Goal: Task Accomplishment & Management: Manage account settings

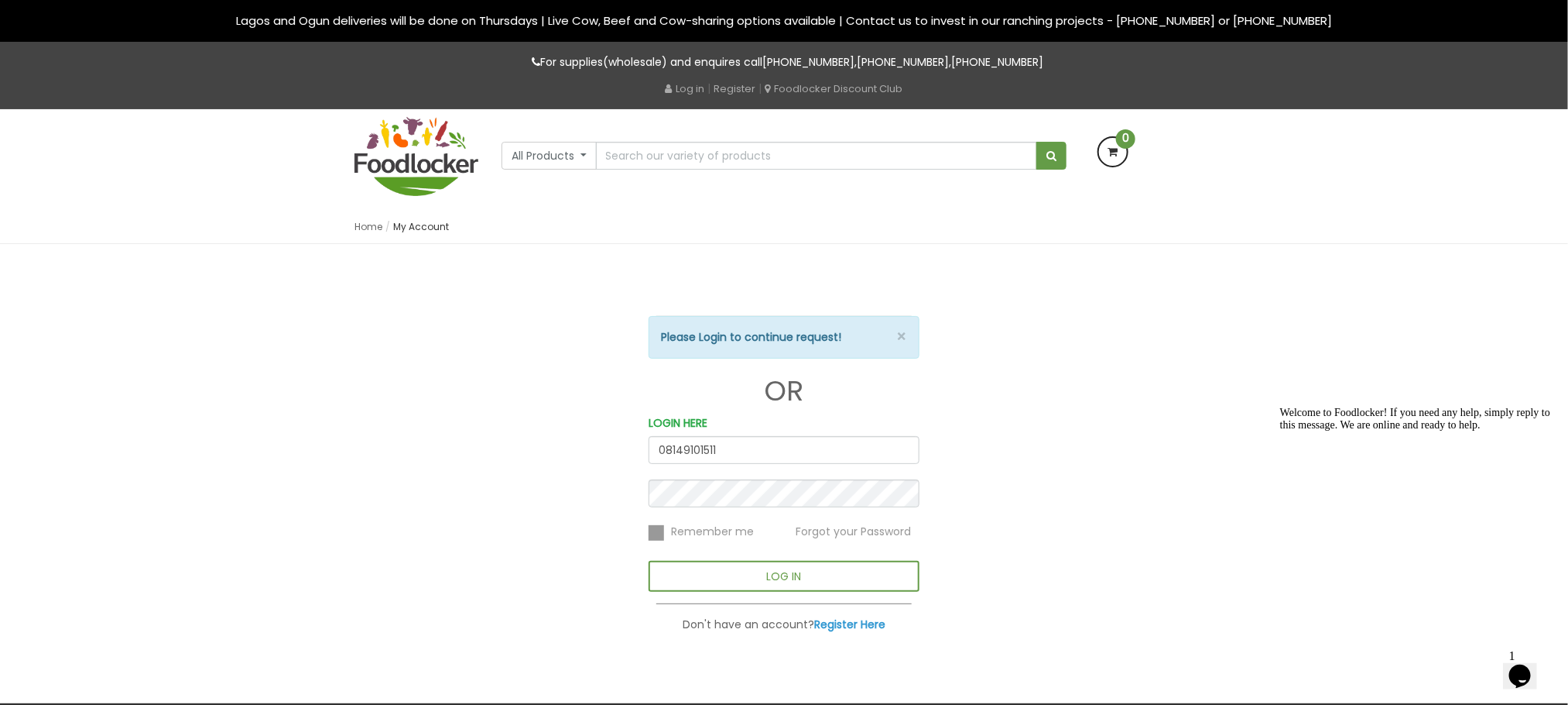
click at [737, 454] on input "08149101511" at bounding box center [784, 450] width 271 height 28
type input "0"
type input "[PERSON_NAME][EMAIL_ADDRESS][DOMAIN_NAME]"
click at [1080, 502] on div "× Please Login to continue request! OR LOGIN HERE [PERSON_NAME][EMAIL_ADDRESS][…" at bounding box center [784, 454] width 882 height 359
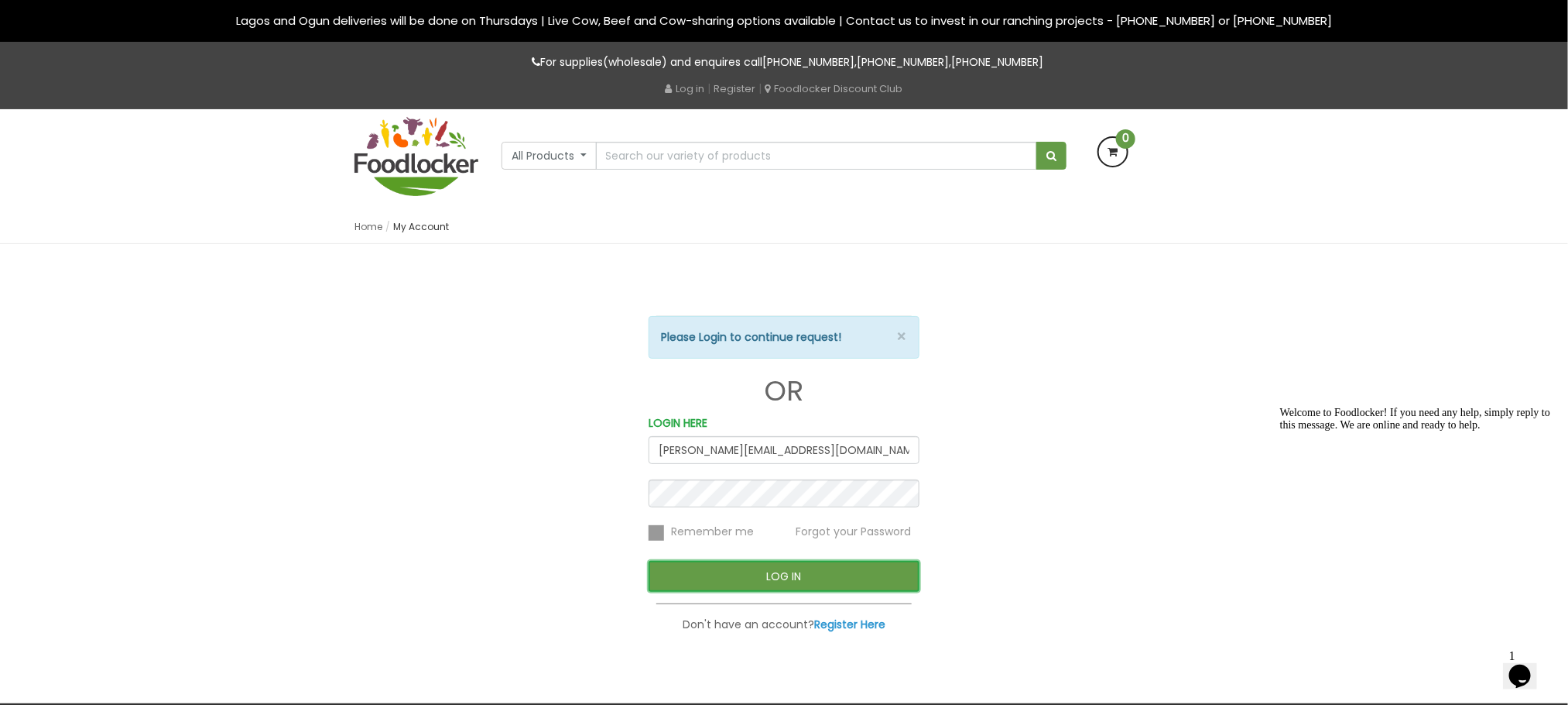
click at [871, 585] on button "LOG IN" at bounding box center [784, 576] width 271 height 31
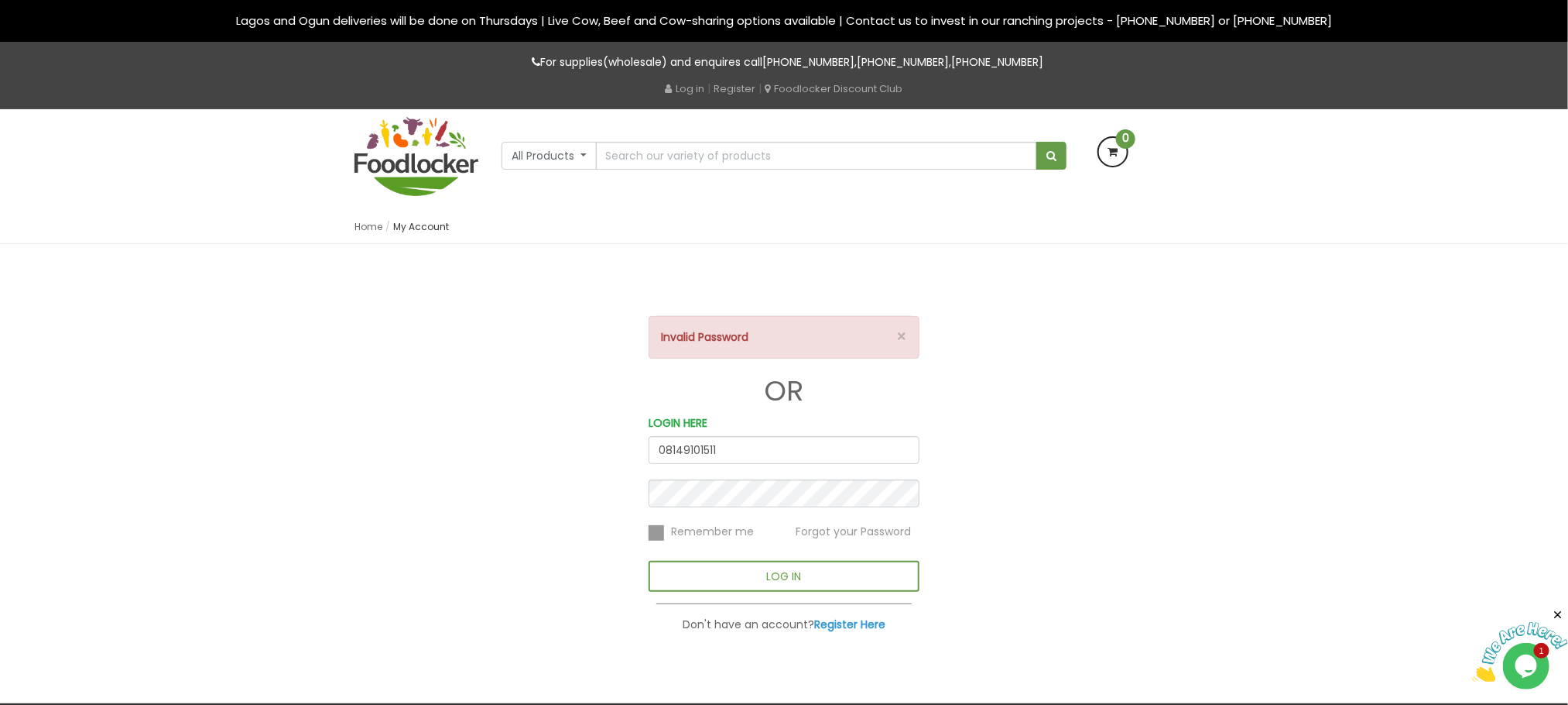
click at [764, 453] on input "08149101511" at bounding box center [784, 450] width 271 height 28
type input "0"
type input "[PERSON_NAME][EMAIL_ADDRESS][DOMAIN_NAME]"
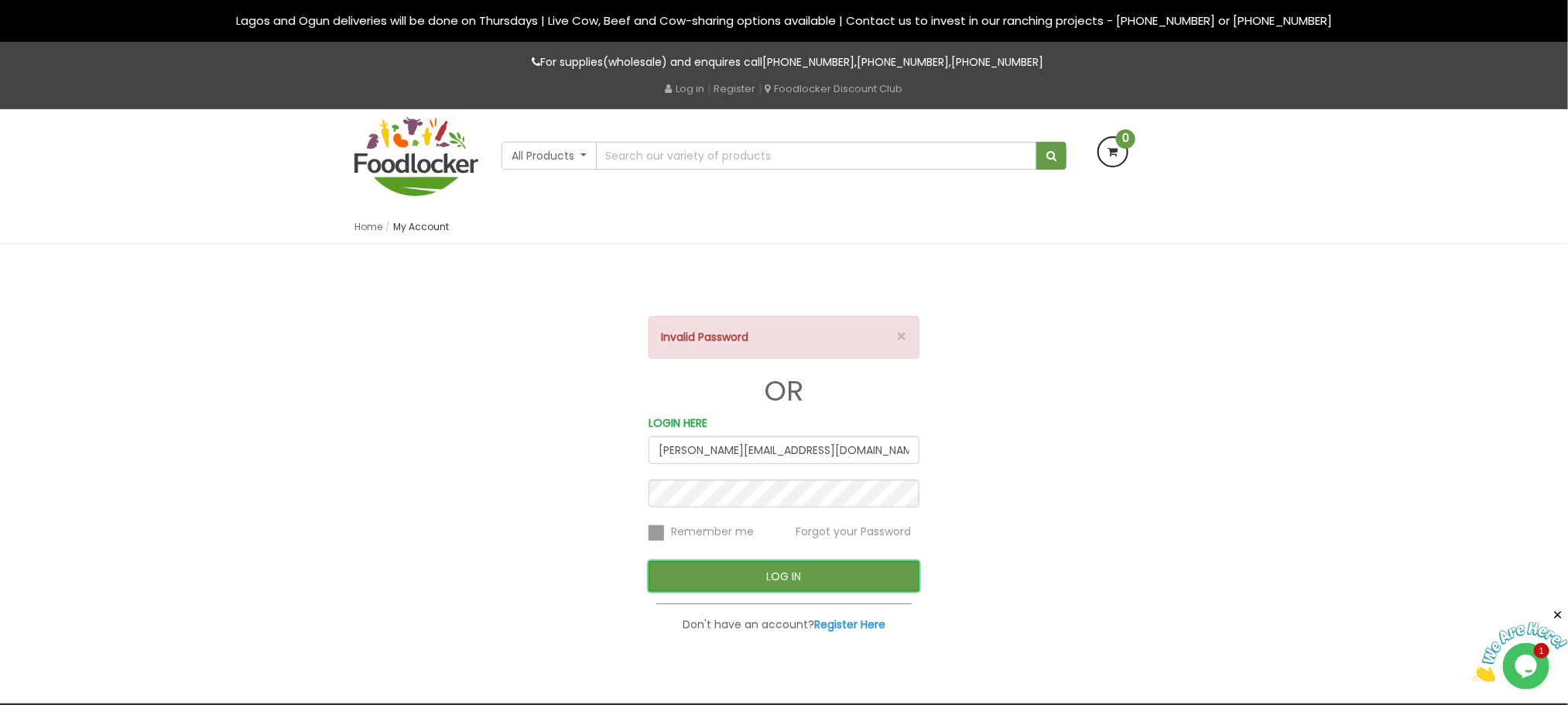
click at [672, 568] on button "LOG IN" at bounding box center [784, 576] width 271 height 31
